Goal: Obtain resource: Obtain resource

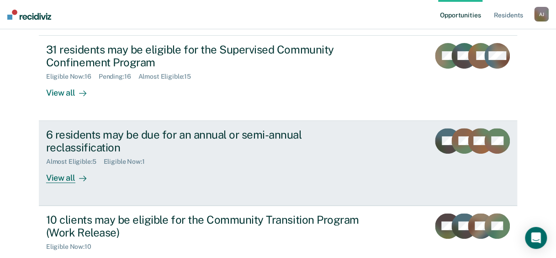
scroll to position [46, 0]
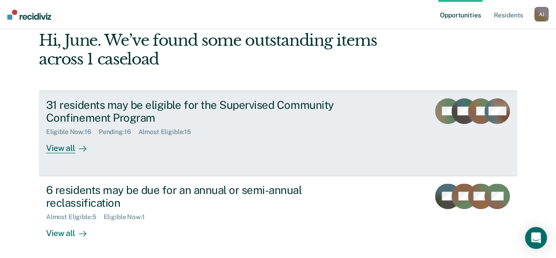
click at [57, 148] on div "View all" at bounding box center [71, 145] width 51 height 18
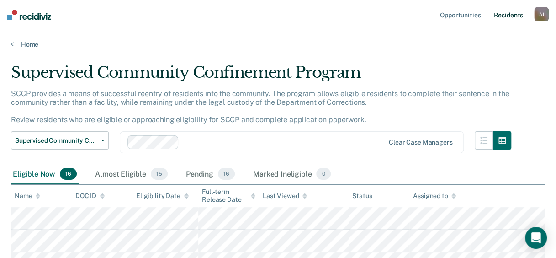
click at [502, 17] on link "Resident s" at bounding box center [508, 14] width 33 height 29
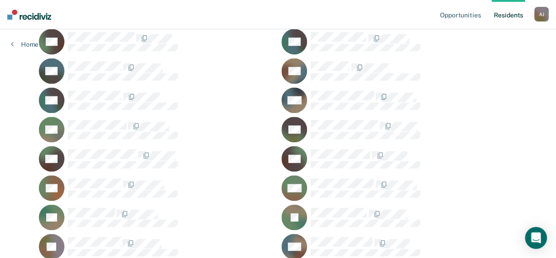
scroll to position [503, 0]
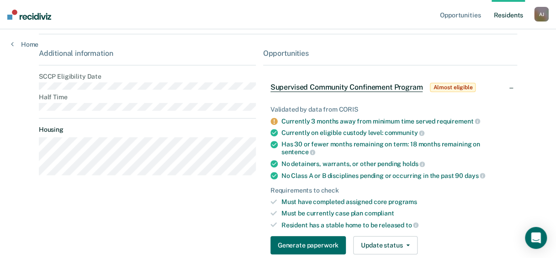
scroll to position [166, 0]
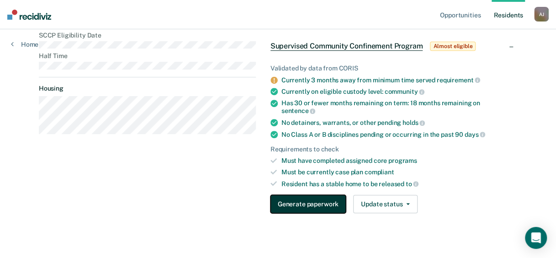
click at [320, 195] on button "Generate paperwork" at bounding box center [308, 204] width 75 height 18
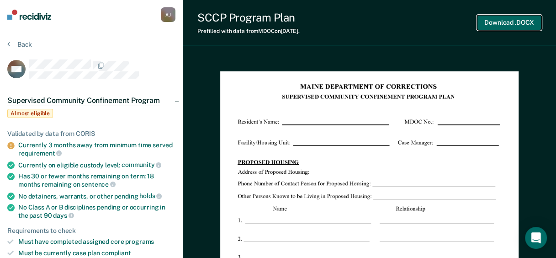
click at [506, 21] on button "Download .DOCX" at bounding box center [509, 22] width 64 height 15
